Goal: Find specific page/section: Find specific page/section

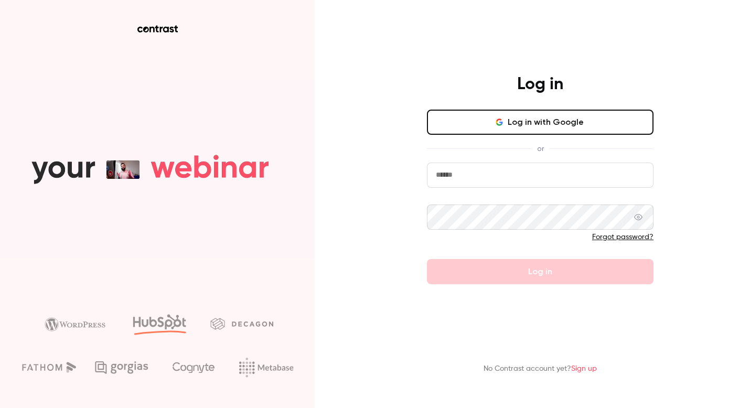
type input "**********"
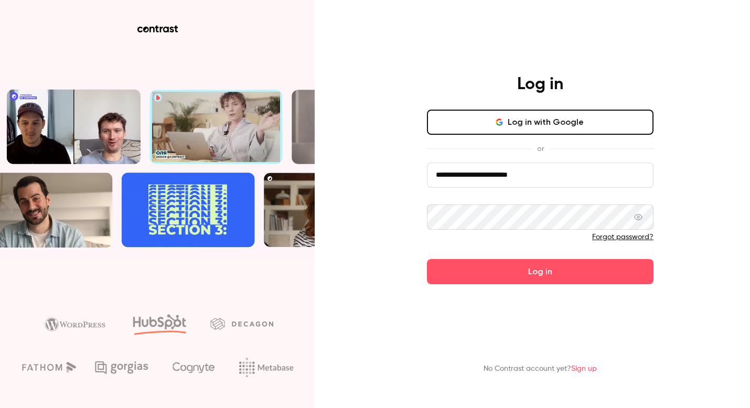
click at [485, 127] on button "Log in with Google" at bounding box center [540, 122] width 227 height 25
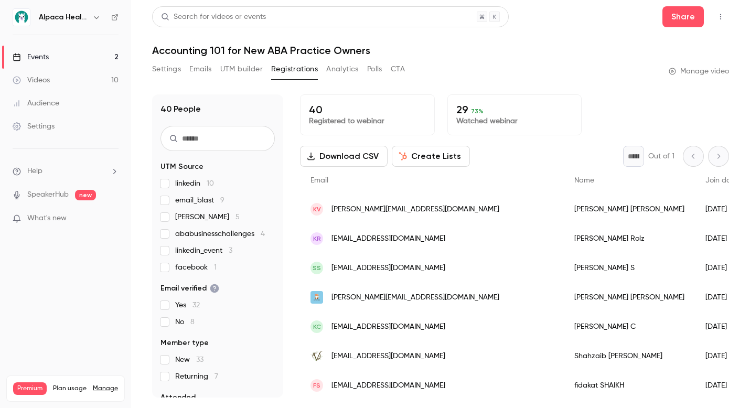
click at [94, 18] on icon "button" at bounding box center [96, 17] width 8 height 8
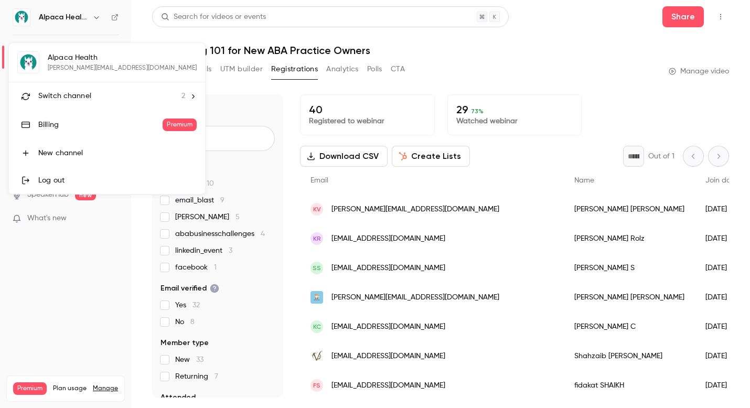
click at [83, 102] on li "Switch channel 2" at bounding box center [107, 96] width 196 height 28
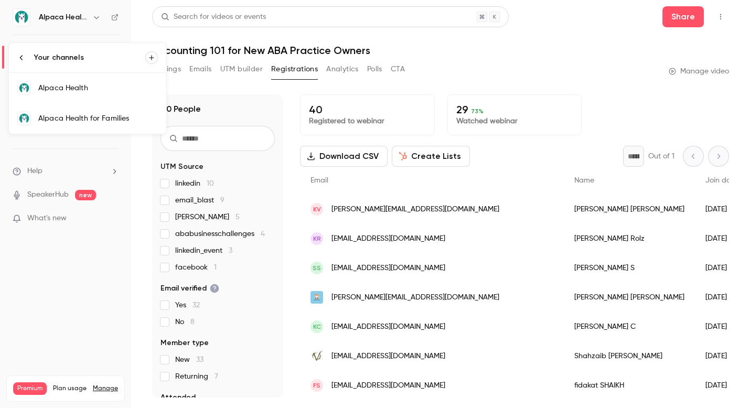
click at [100, 125] on link "Alpaca Health for Families" at bounding box center [87, 118] width 157 height 30
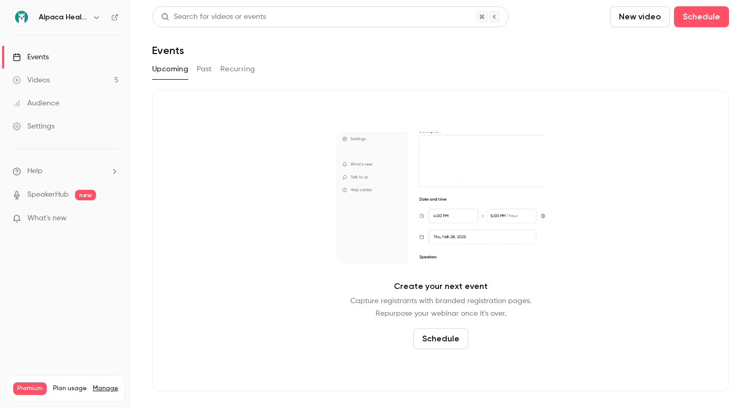
click at [76, 98] on link "Audience" at bounding box center [65, 103] width 131 height 23
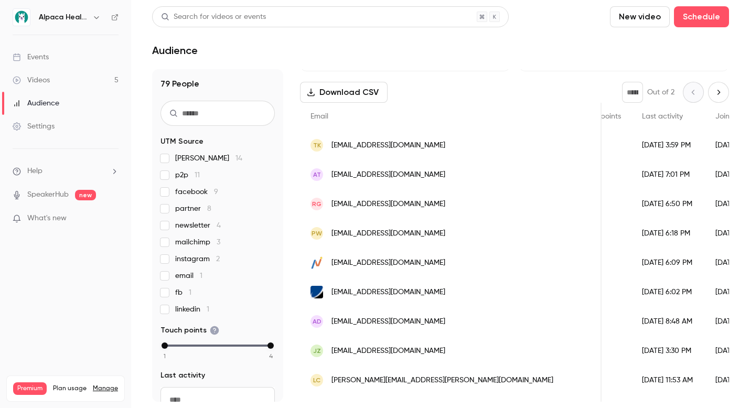
scroll to position [0, 389]
